Goal: Task Accomplishment & Management: Complete application form

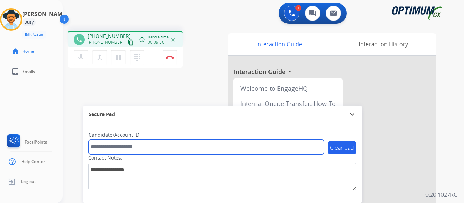
drag, startPoint x: 0, startPoint y: 0, endPoint x: 166, endPoint y: 145, distance: 220.5
click at [166, 145] on input "text" at bounding box center [207, 147] width 236 height 15
type input "*******"
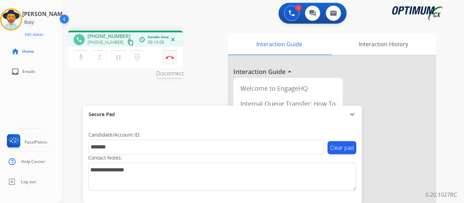
click at [169, 55] on button "Disconnect" at bounding box center [170, 57] width 15 height 15
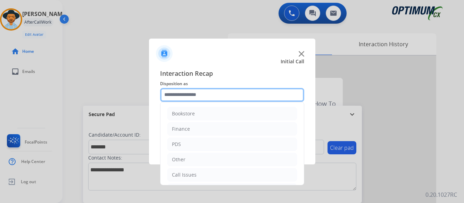
click at [208, 94] on input "text" at bounding box center [232, 95] width 144 height 14
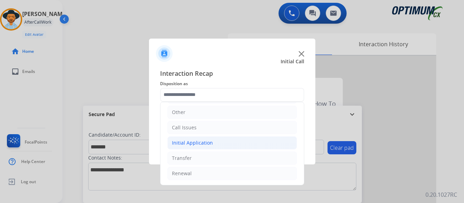
click at [212, 142] on li "Initial Application" at bounding box center [233, 142] width 130 height 13
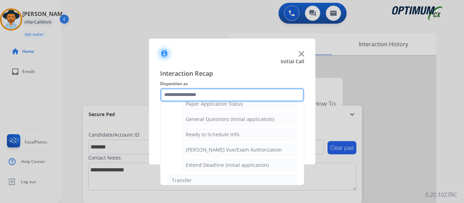
scroll to position [387, 0]
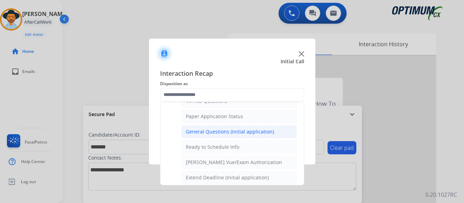
click at [233, 132] on div "General Questions (Initial application)" at bounding box center [230, 131] width 88 height 7
type input "**********"
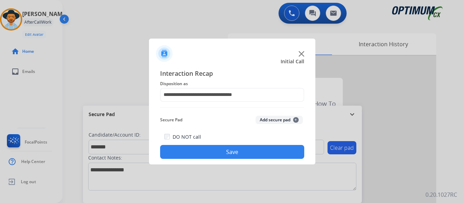
click at [234, 151] on button "Save" at bounding box center [232, 152] width 144 height 14
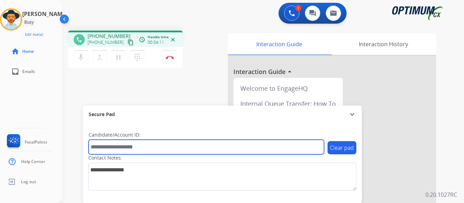
paste input "*******"
type input "*******"
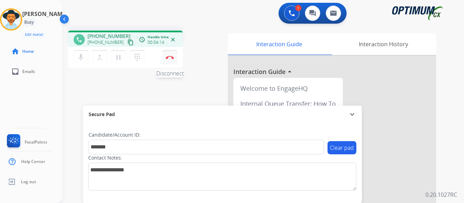
click at [170, 57] on img at bounding box center [170, 57] width 8 height 3
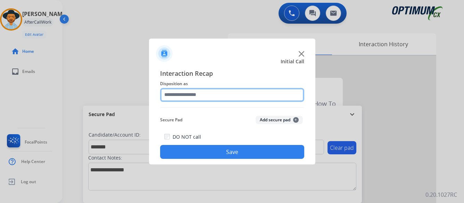
click at [227, 95] on input "text" at bounding box center [232, 95] width 144 height 14
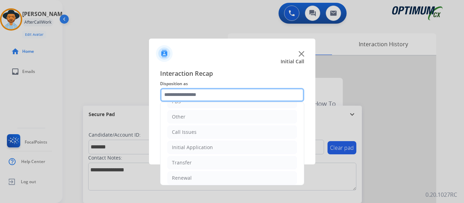
scroll to position [47, 0]
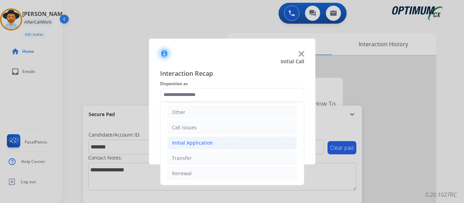
click at [229, 141] on li "Initial Application" at bounding box center [233, 142] width 130 height 13
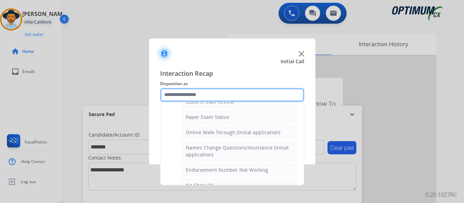
scroll to position [117, 0]
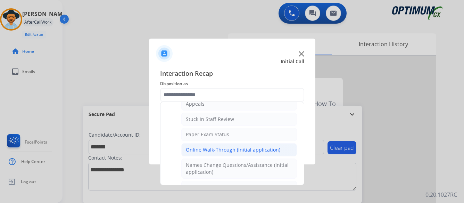
click at [230, 150] on div "Online Walk-Through (Initial application)" at bounding box center [233, 149] width 95 height 7
type input "**********"
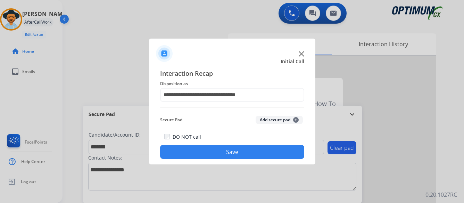
click at [233, 151] on button "Save" at bounding box center [232, 152] width 144 height 14
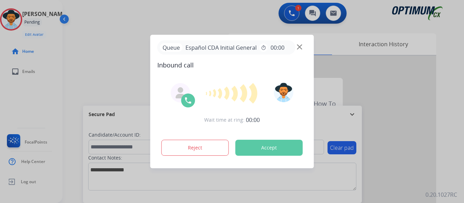
click at [269, 149] on button "Accept" at bounding box center [269, 148] width 67 height 16
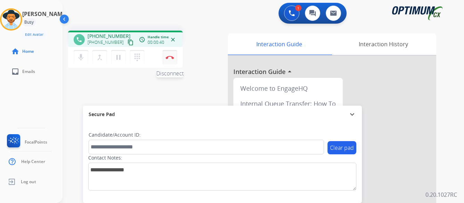
click at [169, 55] on button "Disconnect" at bounding box center [170, 57] width 15 height 15
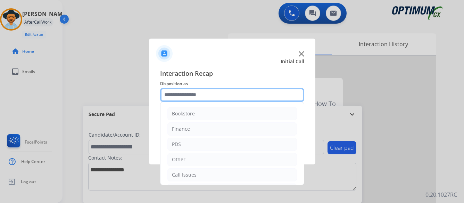
click at [240, 94] on input "text" at bounding box center [232, 95] width 144 height 14
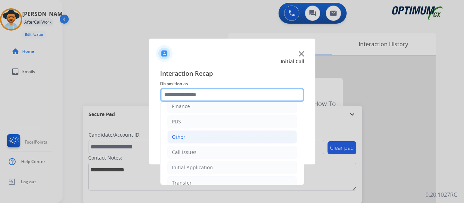
scroll to position [35, 0]
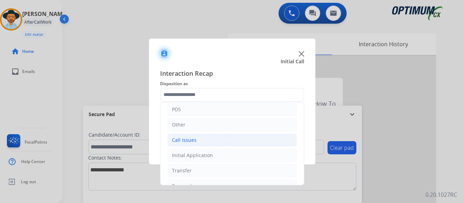
click at [185, 139] on div "Call Issues" at bounding box center [184, 140] width 25 height 7
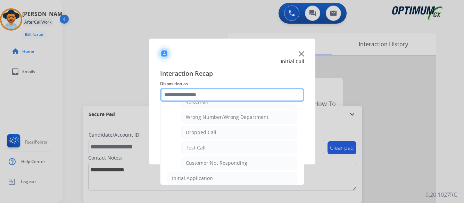
scroll to position [104, 0]
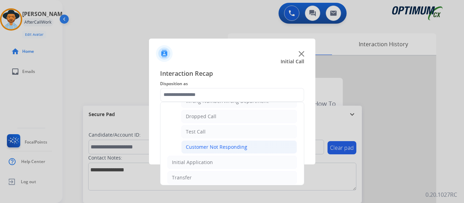
click at [225, 145] on div "Customer Not Responding" at bounding box center [217, 147] width 62 height 7
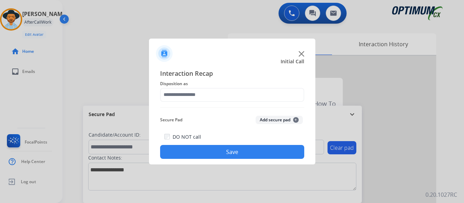
type input "**********"
click at [232, 152] on button "Save" at bounding box center [232, 152] width 144 height 14
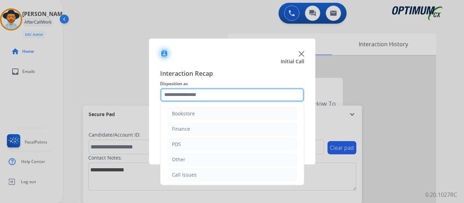
click at [248, 95] on input "text" at bounding box center [232, 95] width 144 height 14
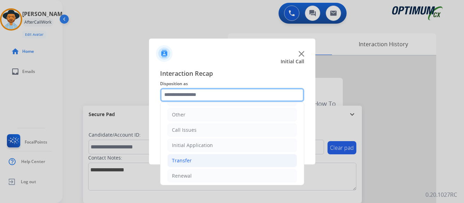
scroll to position [47, 0]
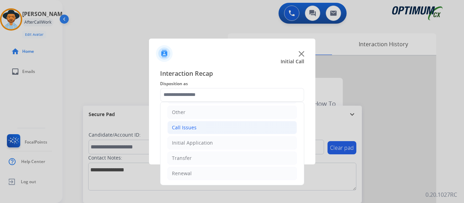
click at [197, 128] on li "Call Issues" at bounding box center [233, 127] width 130 height 13
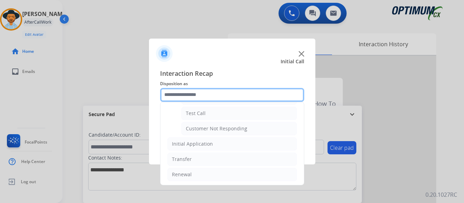
scroll to position [124, 0]
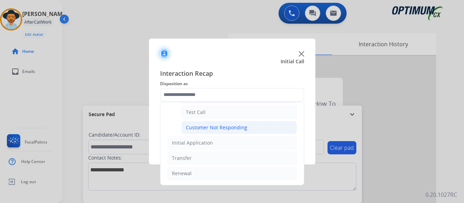
click at [235, 126] on div "Customer Not Responding" at bounding box center [217, 127] width 62 height 7
type input "**********"
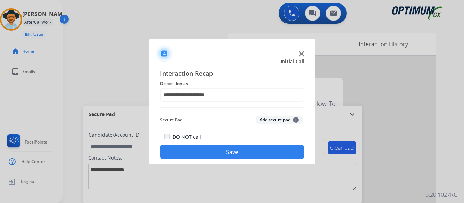
click at [238, 151] on button "Save" at bounding box center [232, 152] width 144 height 14
